Goal: Transaction & Acquisition: Purchase product/service

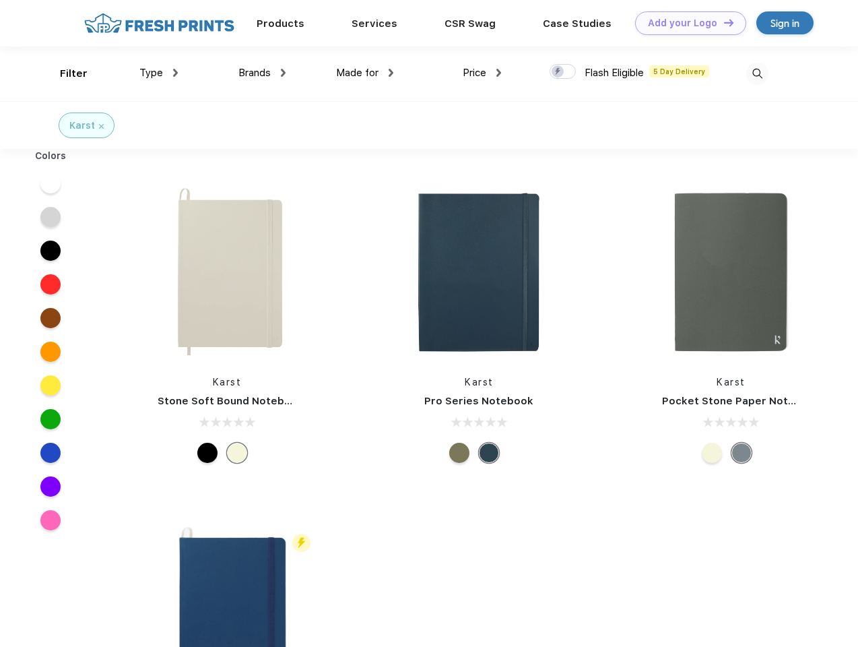
scroll to position [1, 0]
click at [686, 23] on link "Add your Logo Design Tool" at bounding box center [690, 23] width 111 height 24
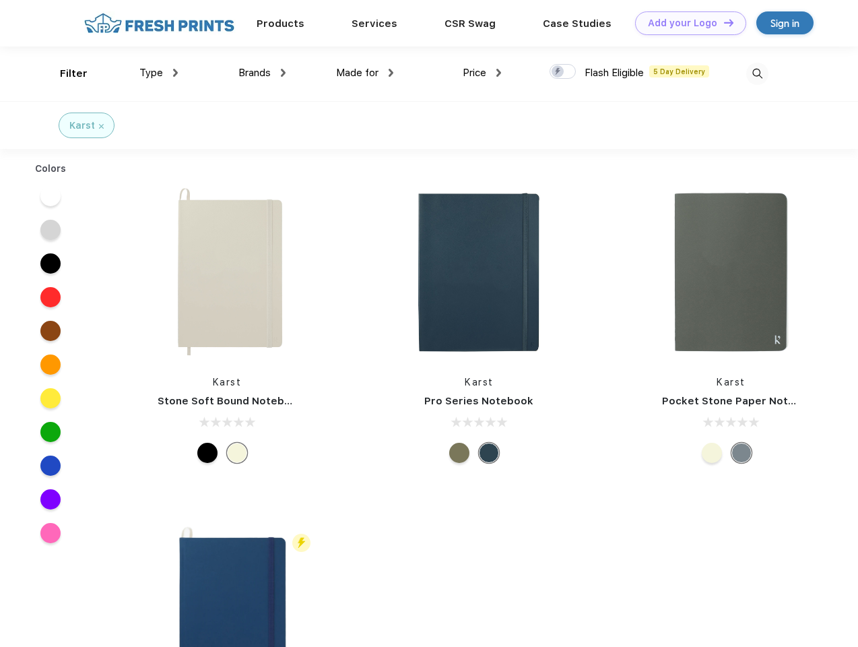
click at [0, 0] on div "Design Tool" at bounding box center [0, 0] width 0 height 0
click at [723, 22] on link "Add your Logo Design Tool" at bounding box center [690, 23] width 111 height 24
click at [65, 73] on div "Filter" at bounding box center [74, 73] width 28 height 15
click at [159, 73] on span "Type" at bounding box center [151, 73] width 24 height 12
click at [262, 73] on span "Brands" at bounding box center [254, 73] width 32 height 12
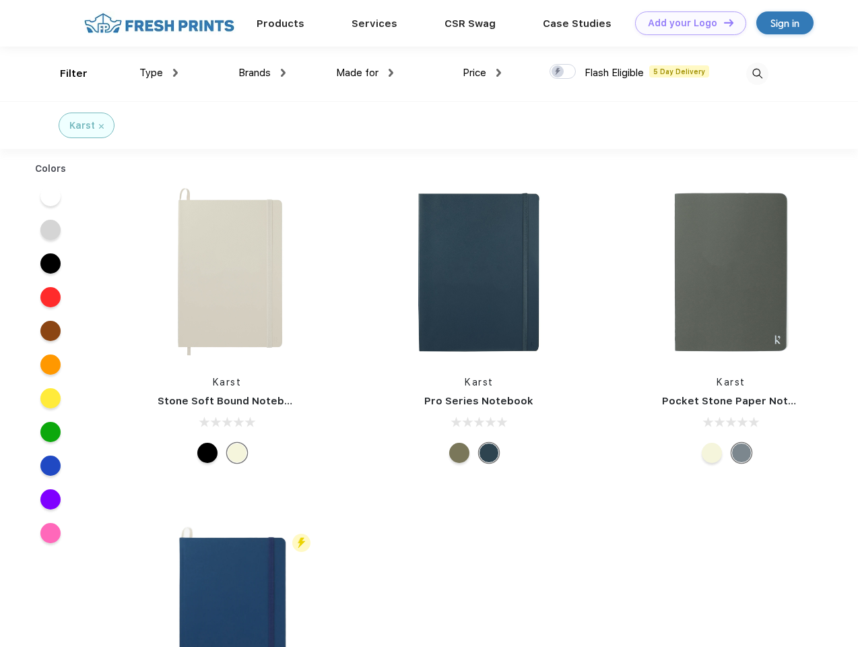
click at [365, 73] on span "Made for" at bounding box center [357, 73] width 42 height 12
click at [482, 73] on span "Price" at bounding box center [475, 73] width 24 height 12
click at [563, 72] on div at bounding box center [563, 71] width 26 height 15
click at [559, 72] on input "checkbox" at bounding box center [554, 67] width 9 height 9
click at [757, 73] on img at bounding box center [757, 74] width 22 height 22
